Goal: Check status: Check status

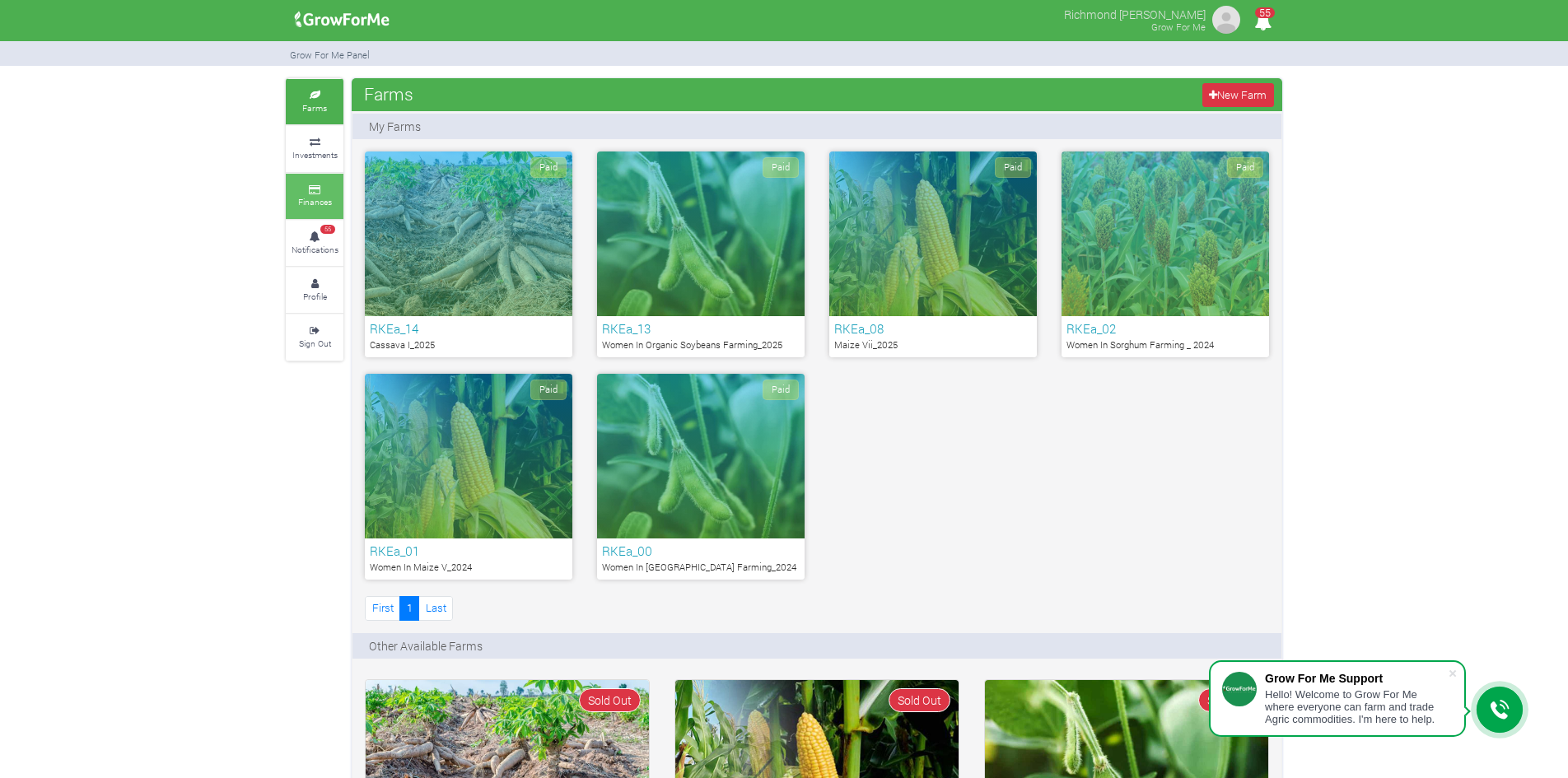
click at [311, 195] on link "Finances" at bounding box center [315, 196] width 58 height 45
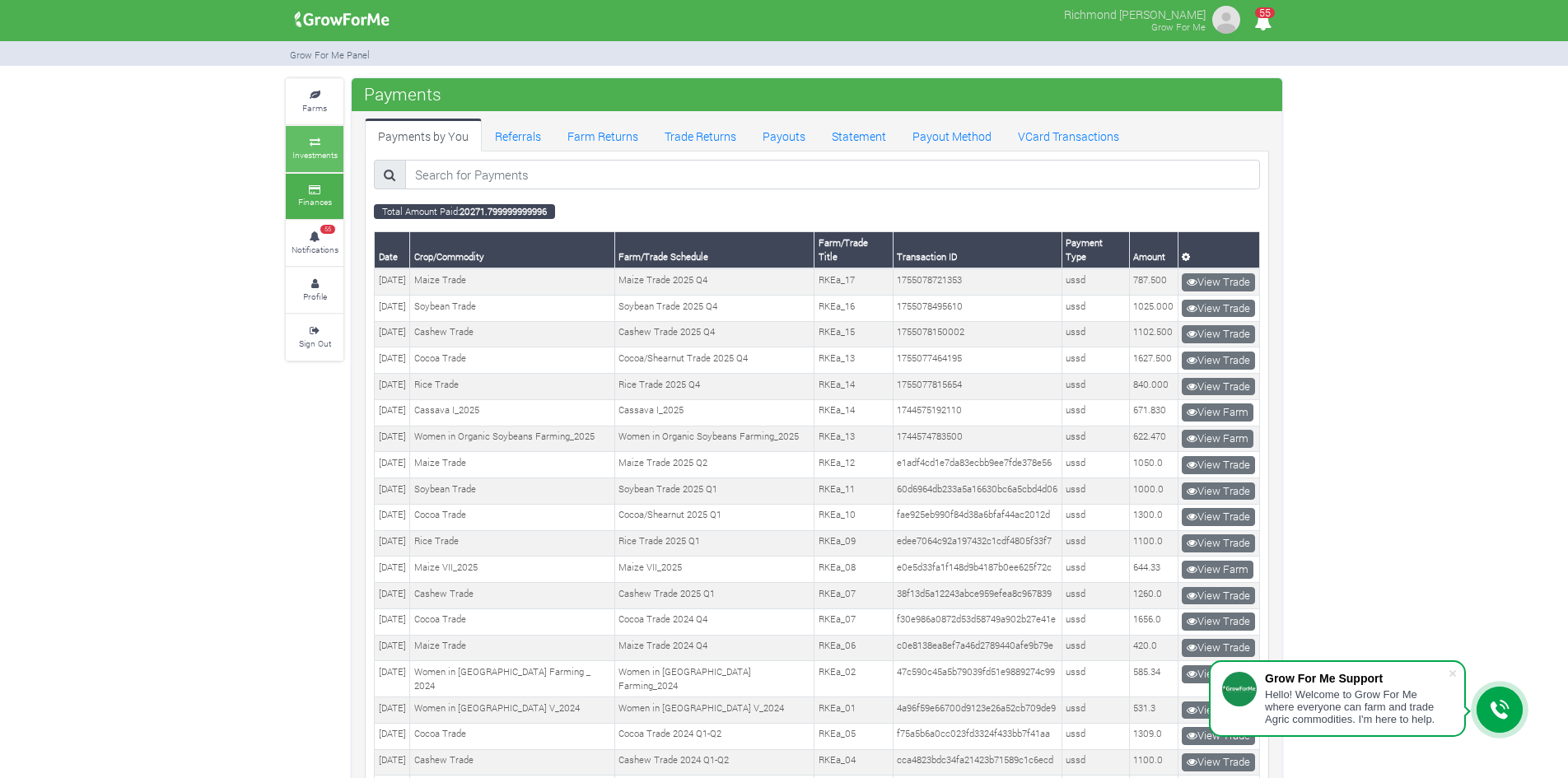
click at [329, 152] on small "Investments" at bounding box center [315, 155] width 45 height 12
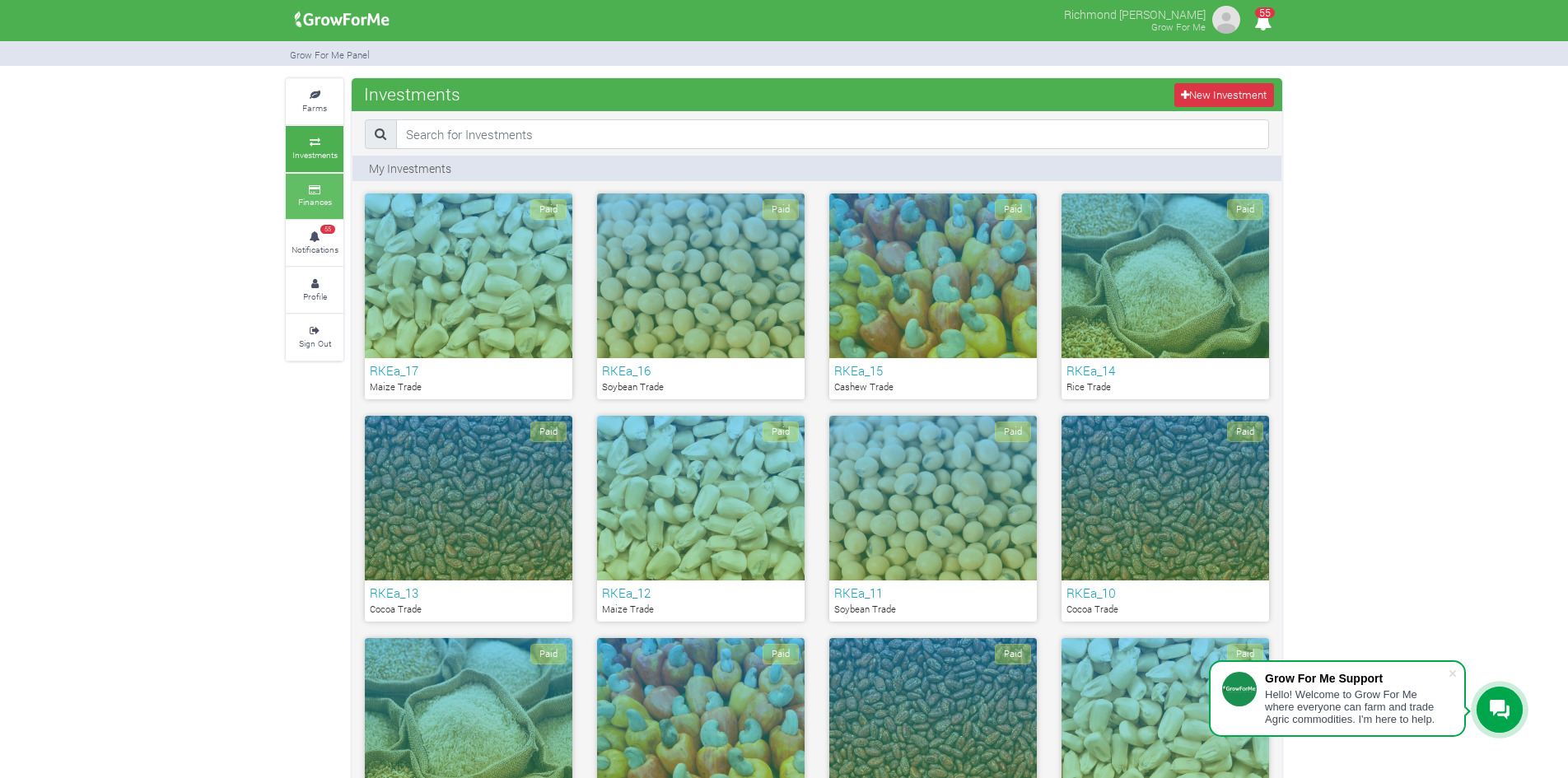
click at [307, 192] on icon at bounding box center [315, 190] width 49 height 8
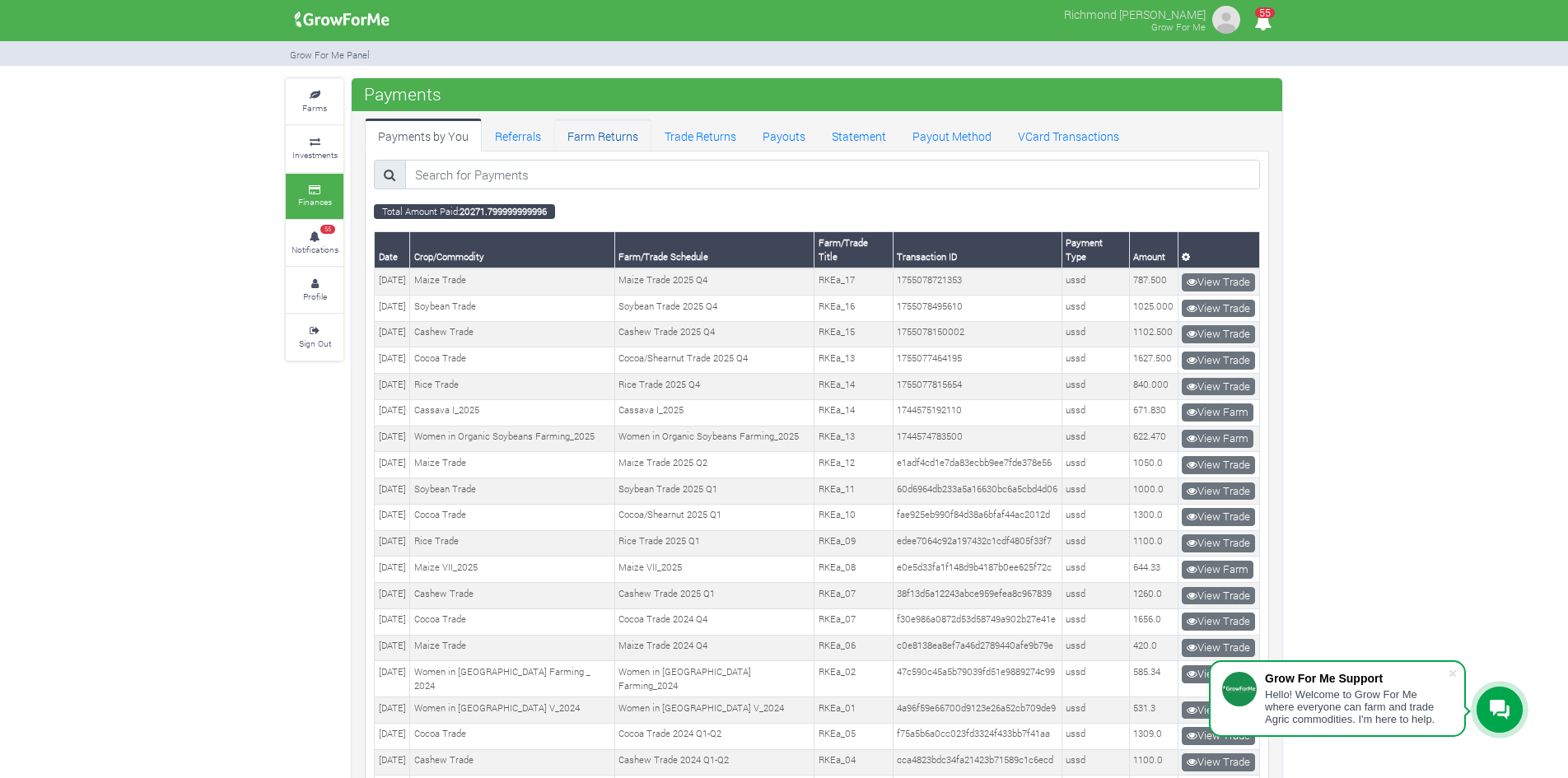
click at [634, 134] on link "Farm Returns" at bounding box center [603, 135] width 97 height 33
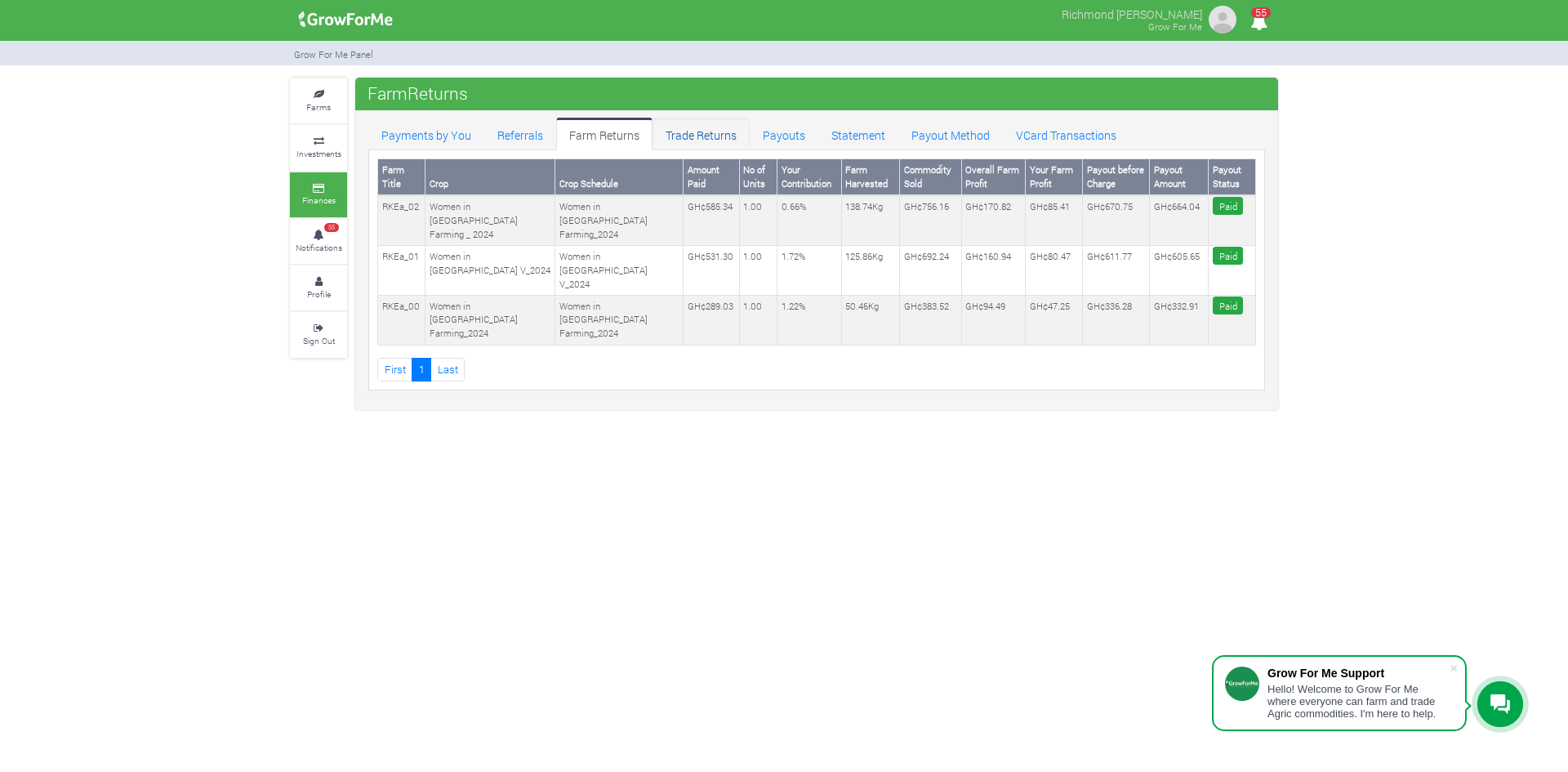
click at [694, 132] on link "Trade Returns" at bounding box center [701, 134] width 97 height 33
